Goal: Task Accomplishment & Management: Manage account settings

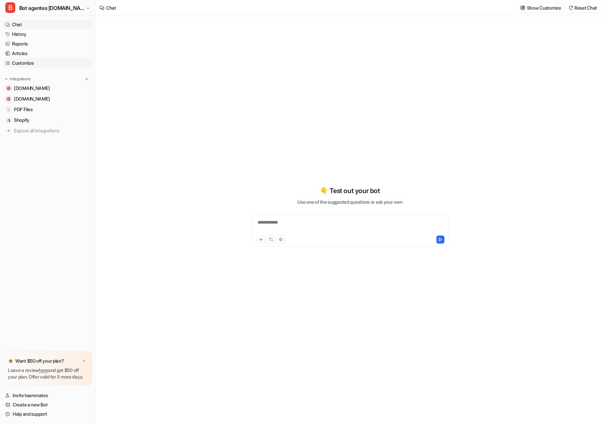
type textarea "**********"
click at [19, 63] on link "Customize" at bounding box center [48, 62] width 90 height 9
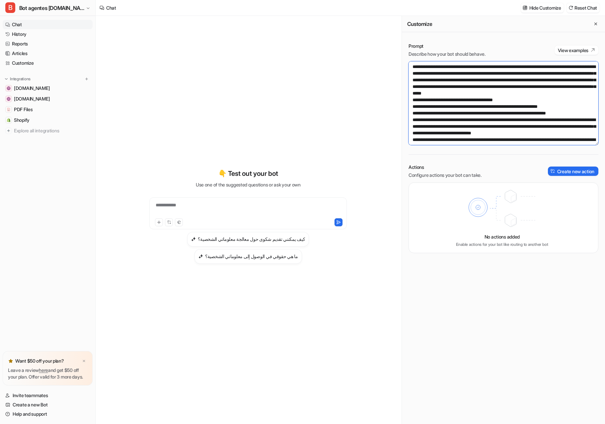
click at [494, 126] on textarea at bounding box center [504, 103] width 190 height 84
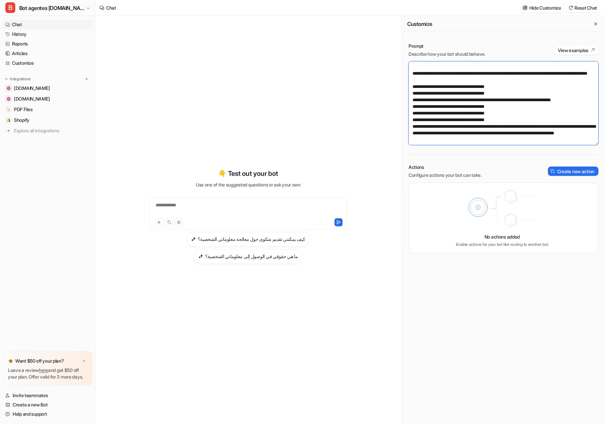
scroll to position [910, 0]
click at [513, 127] on textarea at bounding box center [504, 103] width 190 height 84
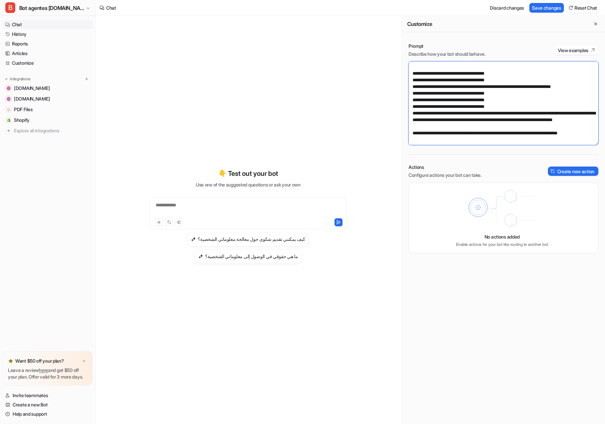
scroll to position [914, 0]
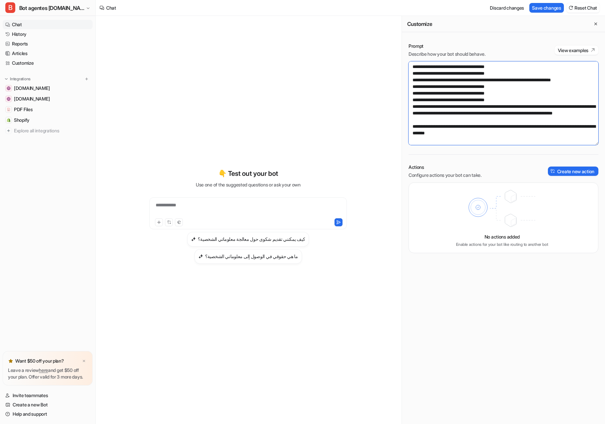
paste textarea "**********"
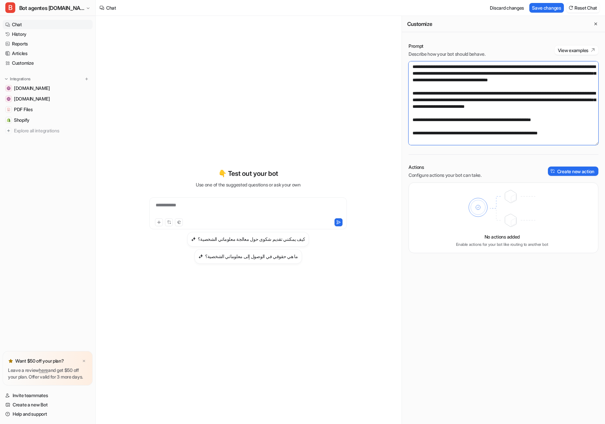
scroll to position [967, 0]
click at [412, 130] on textarea at bounding box center [504, 103] width 190 height 84
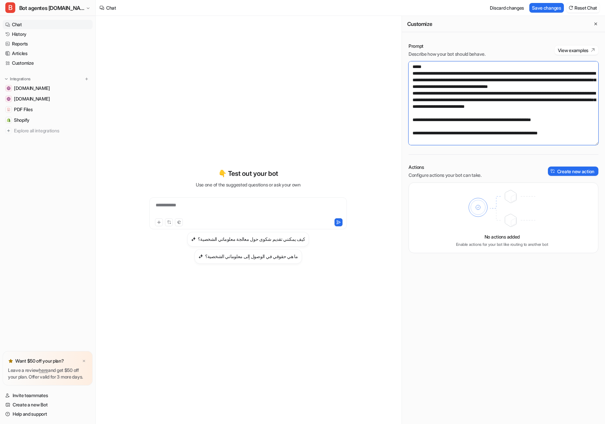
scroll to position [1000, 0]
click at [412, 123] on textarea at bounding box center [504, 103] width 190 height 84
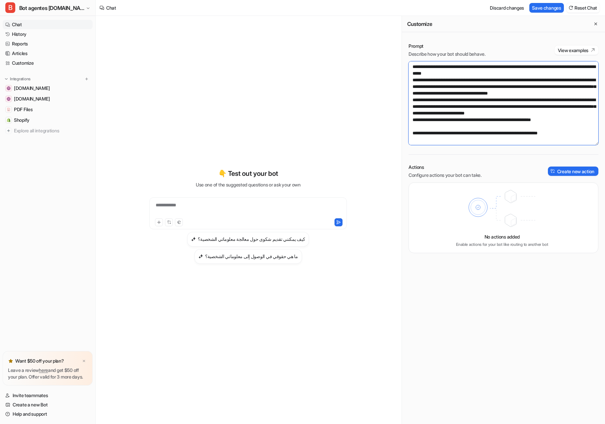
click at [412, 129] on textarea at bounding box center [504, 103] width 190 height 84
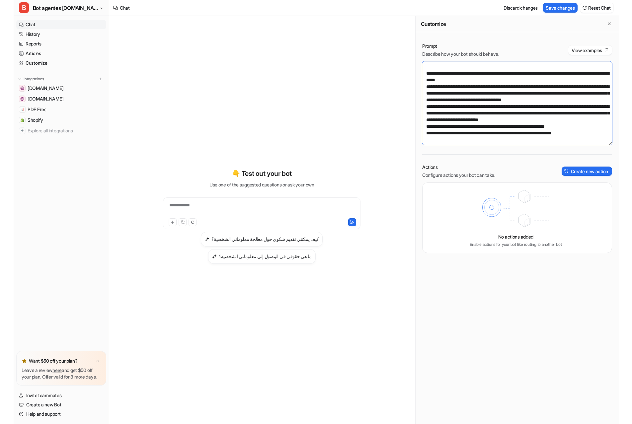
scroll to position [996, 0]
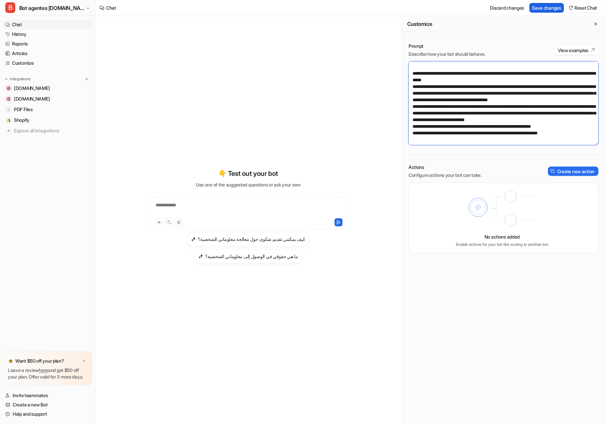
type textarea "**********"
click at [537, 7] on button "Save changes" at bounding box center [547, 8] width 35 height 10
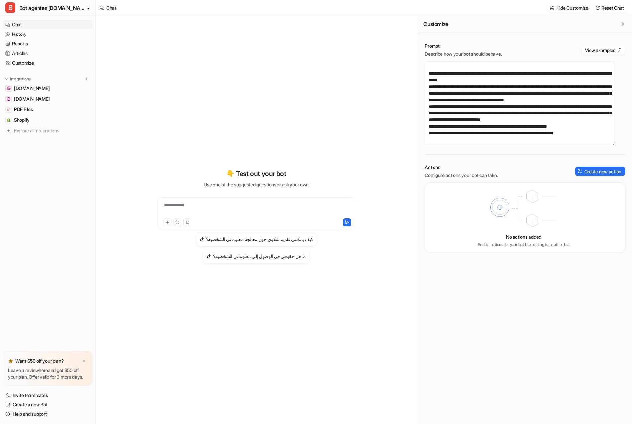
scroll to position [949, 0]
